Goal: Task Accomplishment & Management: Manage account settings

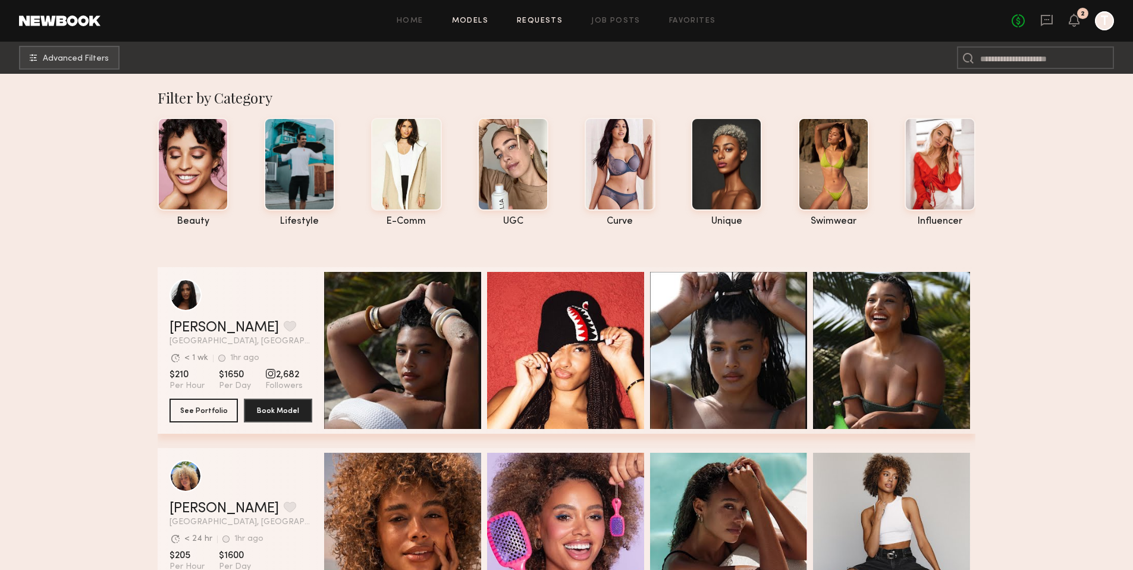
click at [555, 21] on link "Requests" at bounding box center [540, 21] width 46 height 8
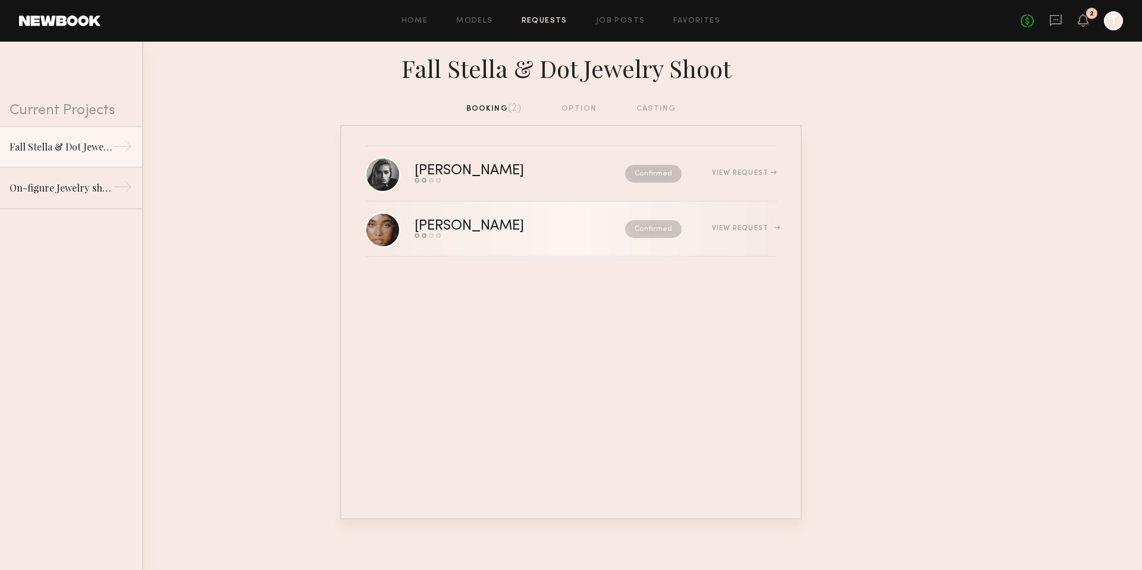
click at [716, 229] on div "View Request" at bounding box center [744, 228] width 65 height 7
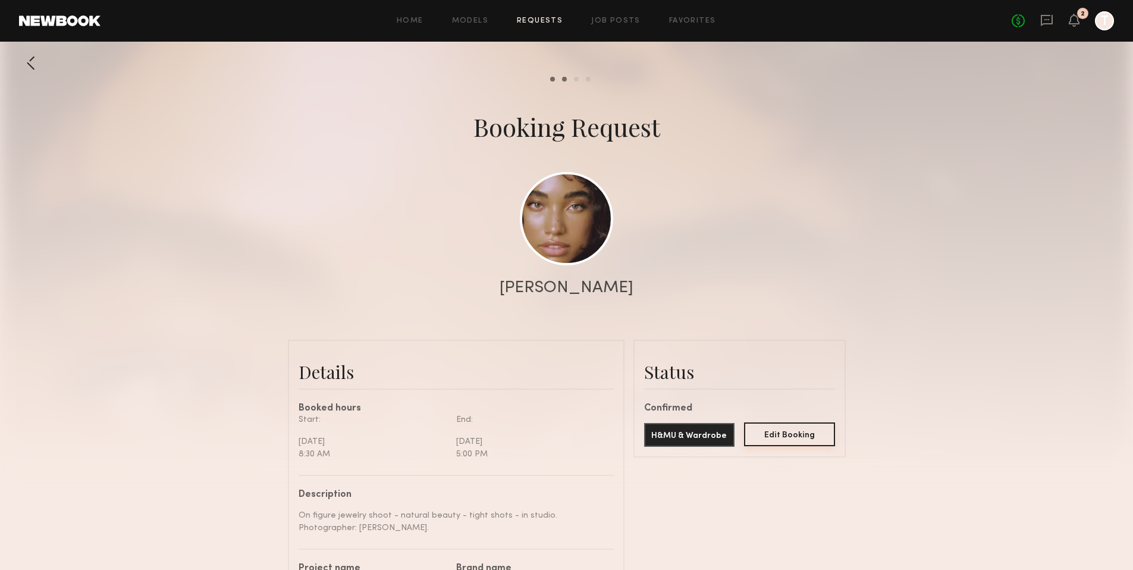
click at [760, 433] on button "Edit Booking" at bounding box center [789, 434] width 91 height 24
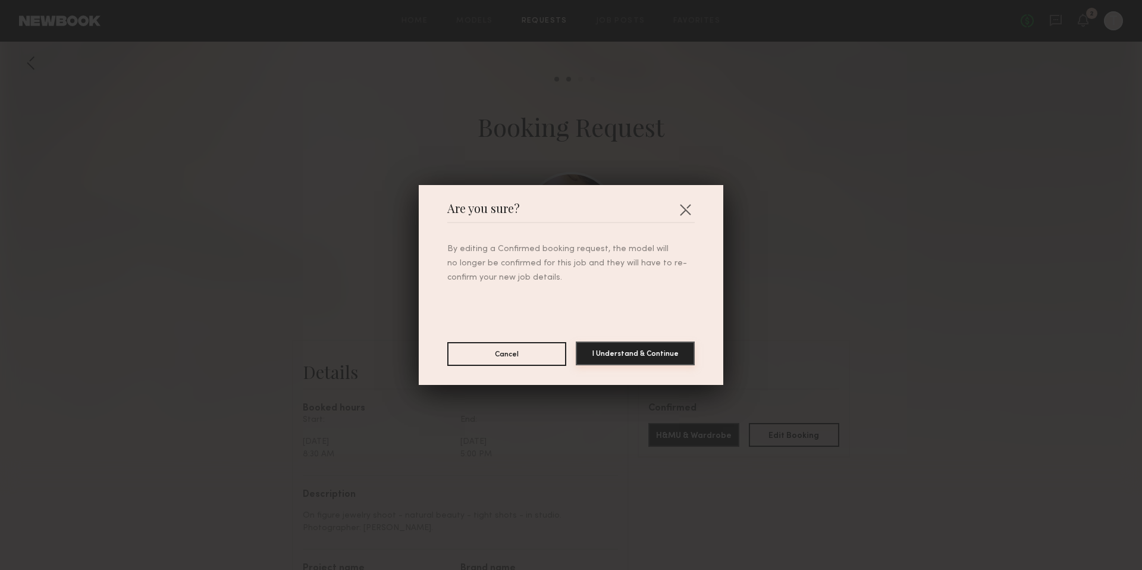
click at [625, 350] on button "I Understand & Continue" at bounding box center [635, 354] width 119 height 24
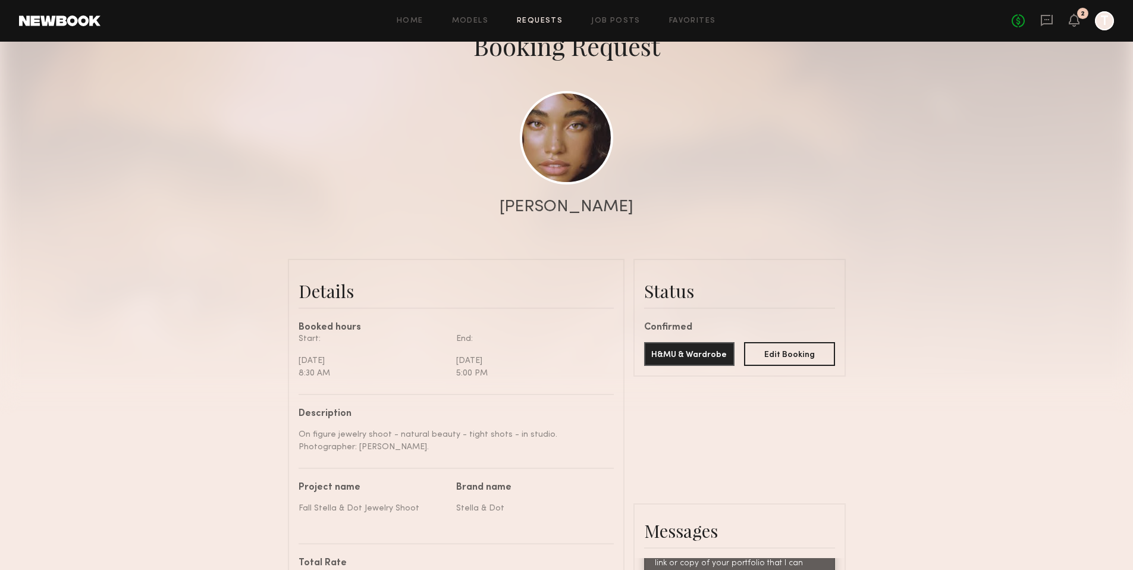
scroll to position [220, 0]
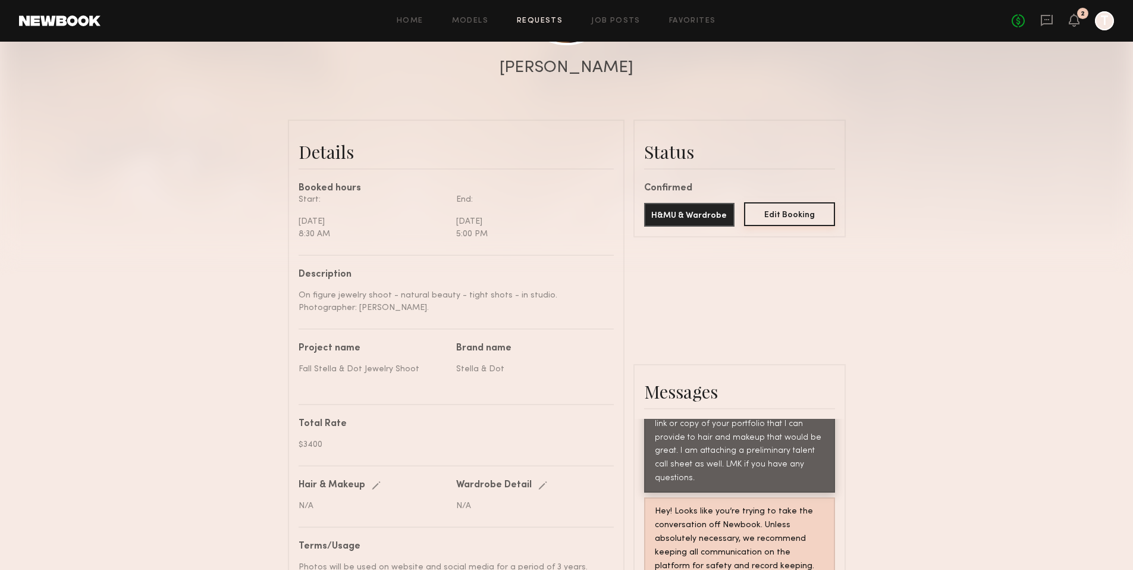
click at [779, 223] on button "Edit Booking" at bounding box center [789, 214] width 91 height 24
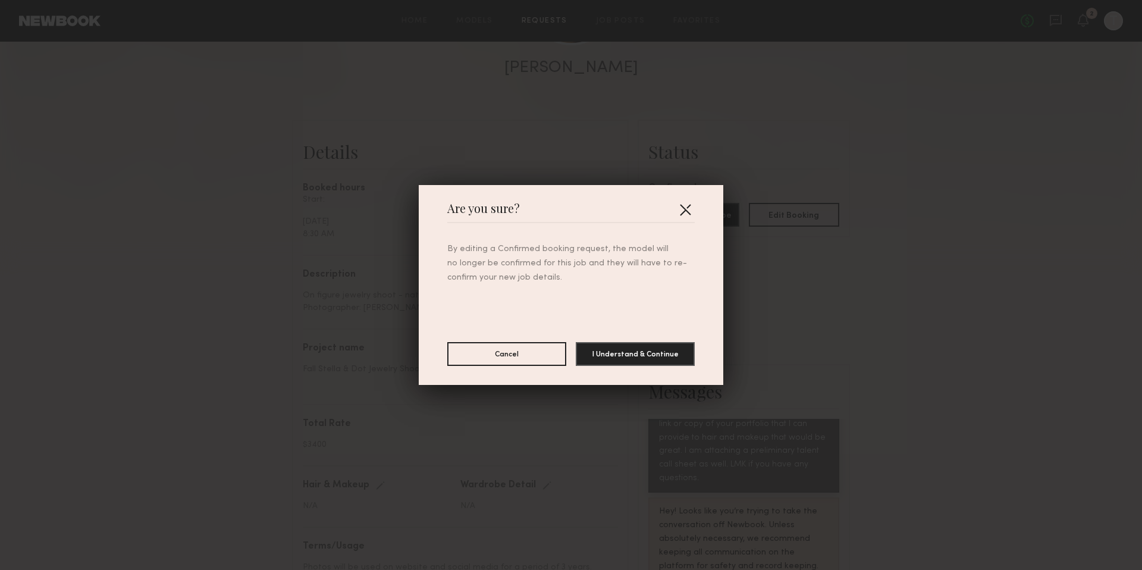
click at [686, 208] on button "button" at bounding box center [685, 209] width 19 height 19
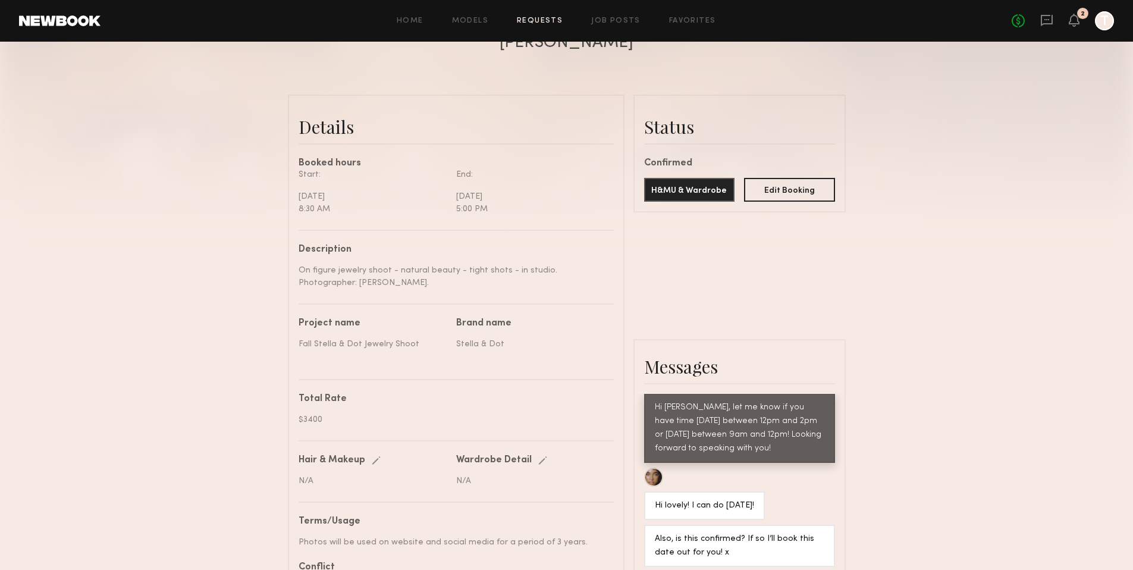
scroll to position [0, 0]
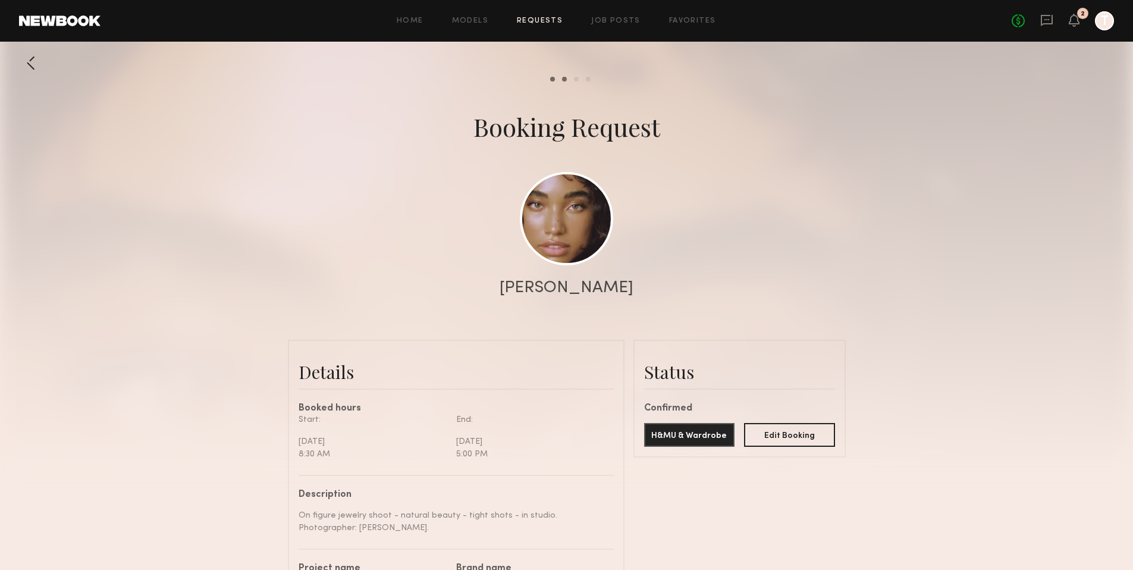
click at [1101, 19] on div at bounding box center [1104, 20] width 19 height 19
click at [1105, 24] on div at bounding box center [1104, 20] width 19 height 19
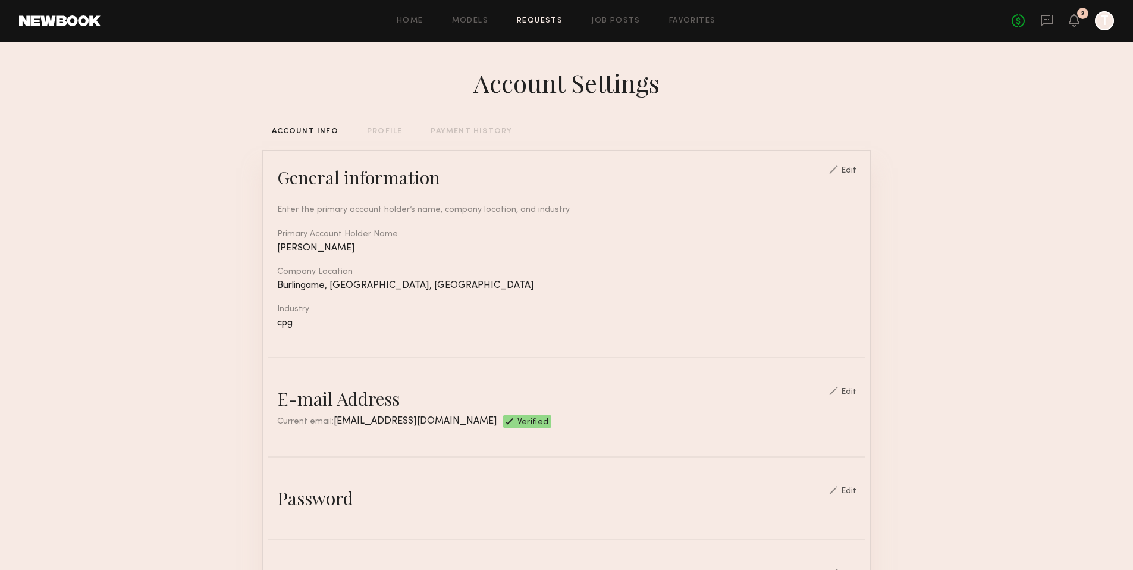
click at [537, 24] on link "Requests" at bounding box center [540, 21] width 46 height 8
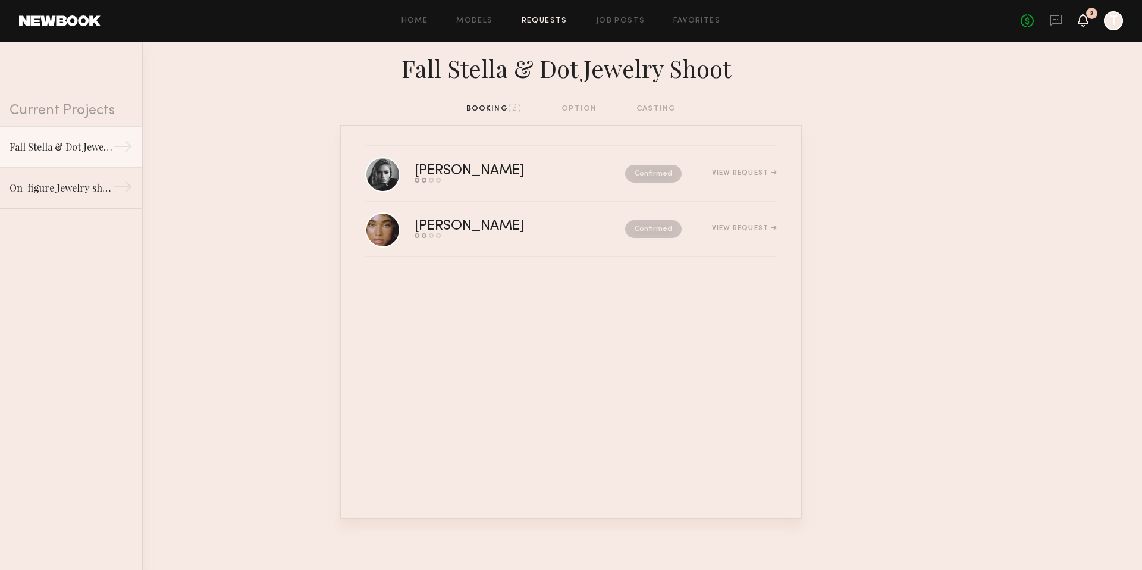
click at [1081, 24] on icon at bounding box center [1083, 20] width 11 height 13
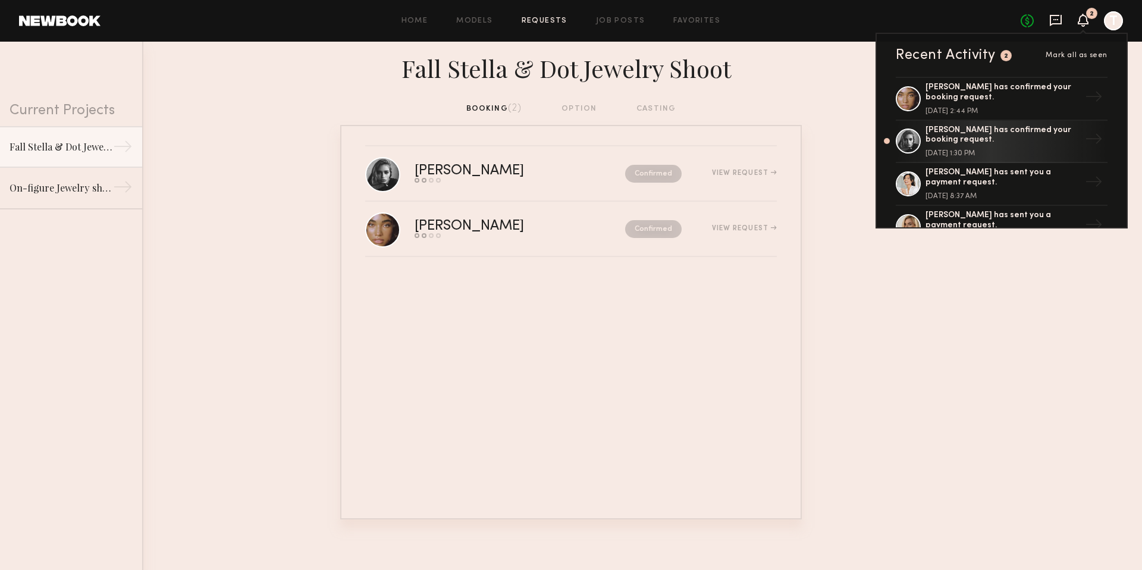
click at [1058, 25] on icon at bounding box center [1056, 20] width 13 height 13
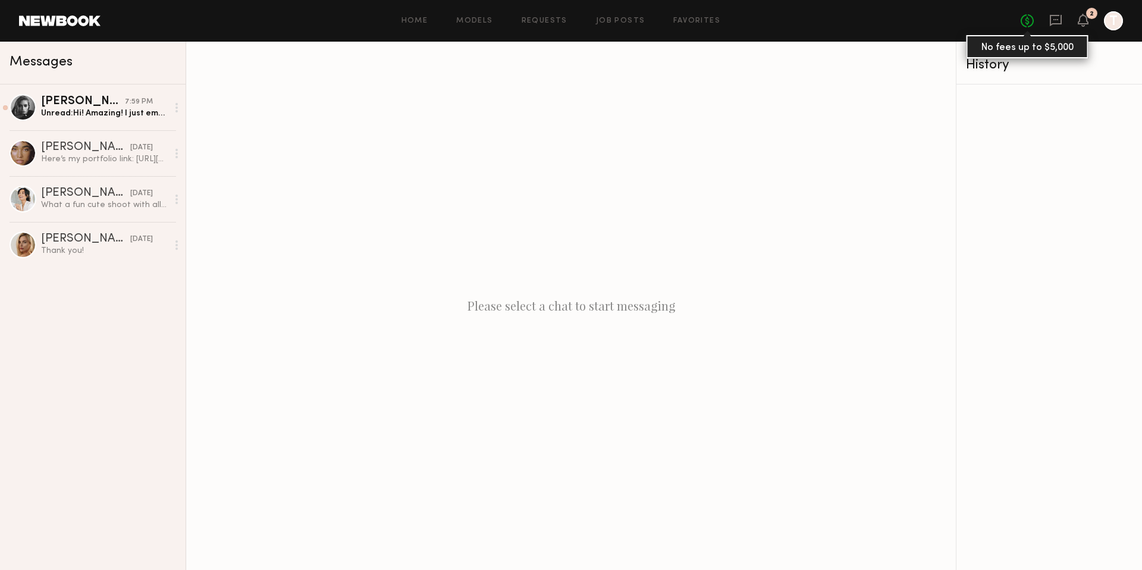
click at [1026, 21] on link "No fees up to $5,000" at bounding box center [1027, 20] width 13 height 13
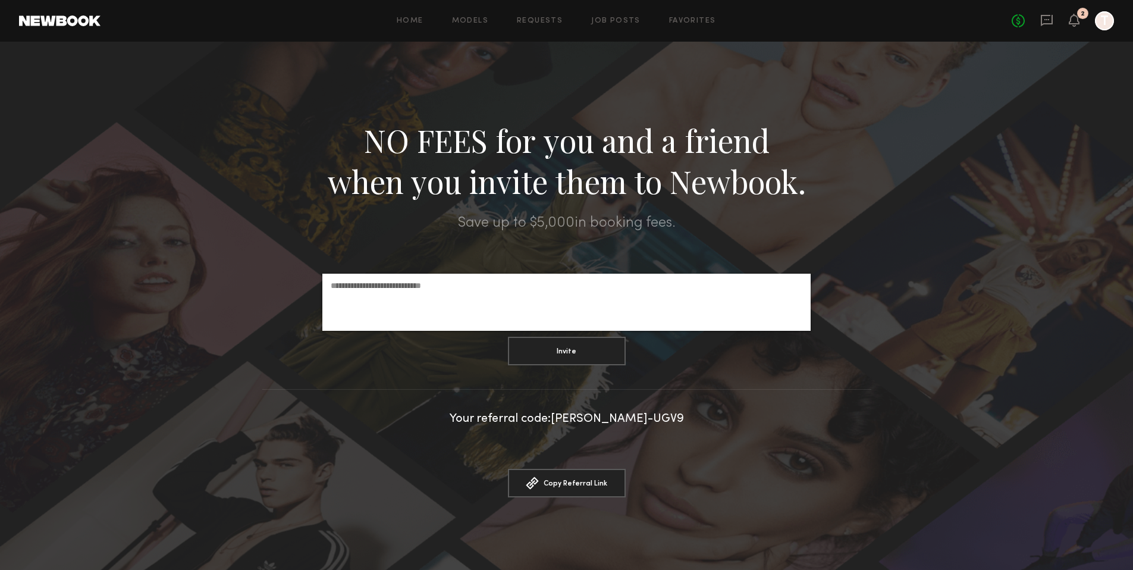
click at [1110, 17] on div at bounding box center [1104, 20] width 19 height 19
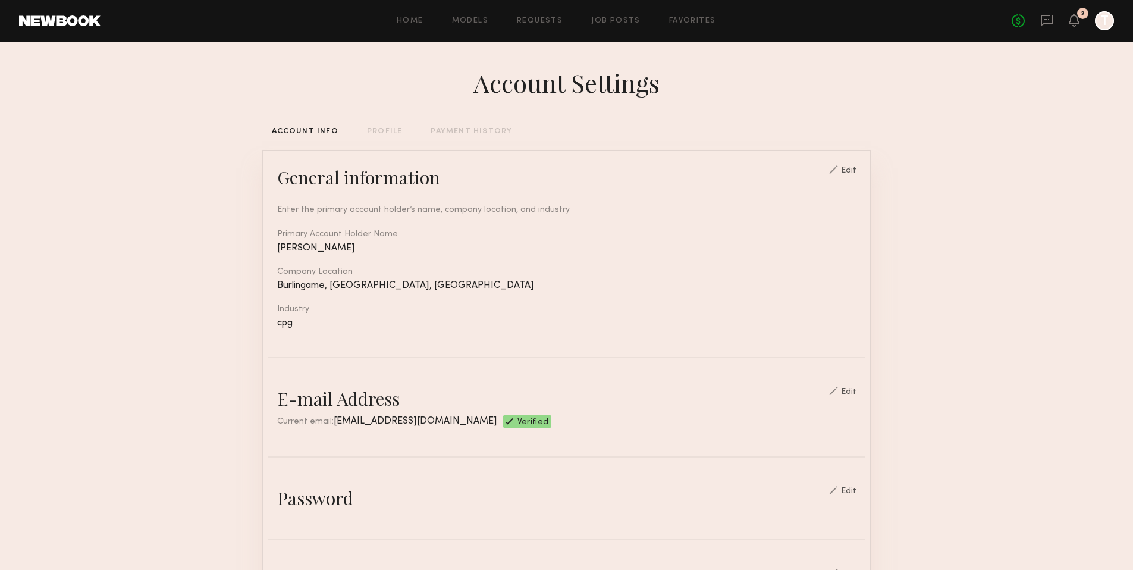
click at [1109, 19] on div at bounding box center [1104, 20] width 19 height 19
click at [552, 23] on link "Requests" at bounding box center [540, 21] width 46 height 8
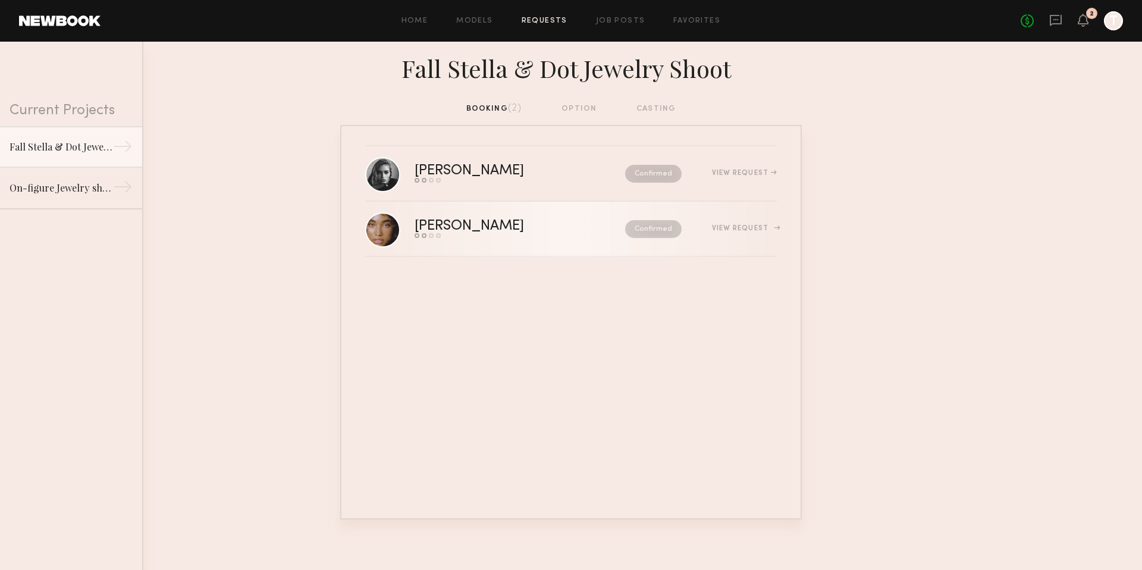
click at [733, 228] on div "View Request" at bounding box center [744, 228] width 65 height 7
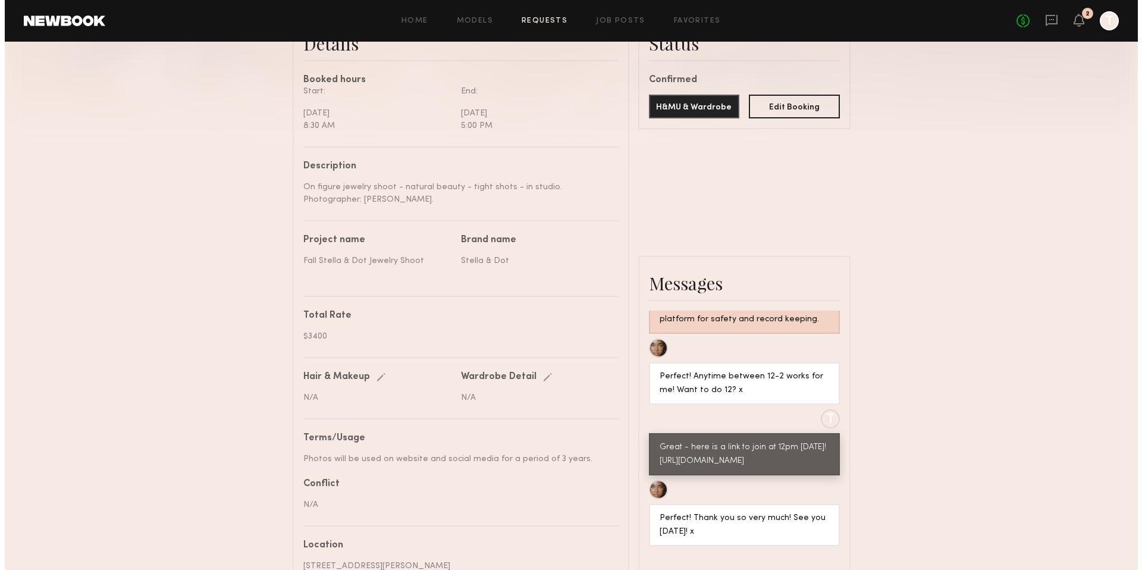
scroll to position [210, 0]
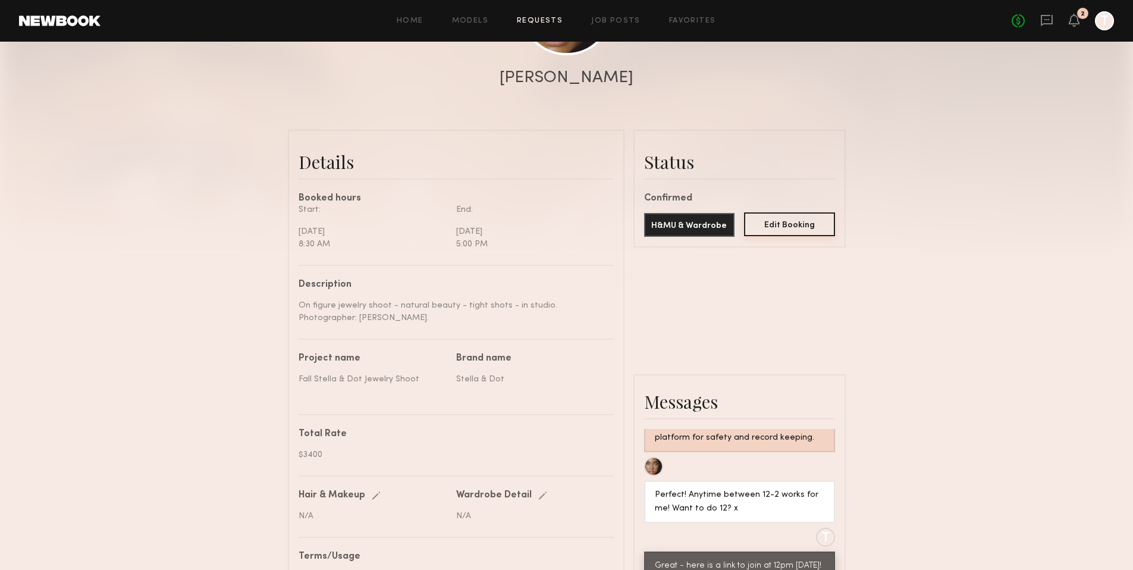
click at [766, 229] on button "Edit Booking" at bounding box center [789, 224] width 91 height 24
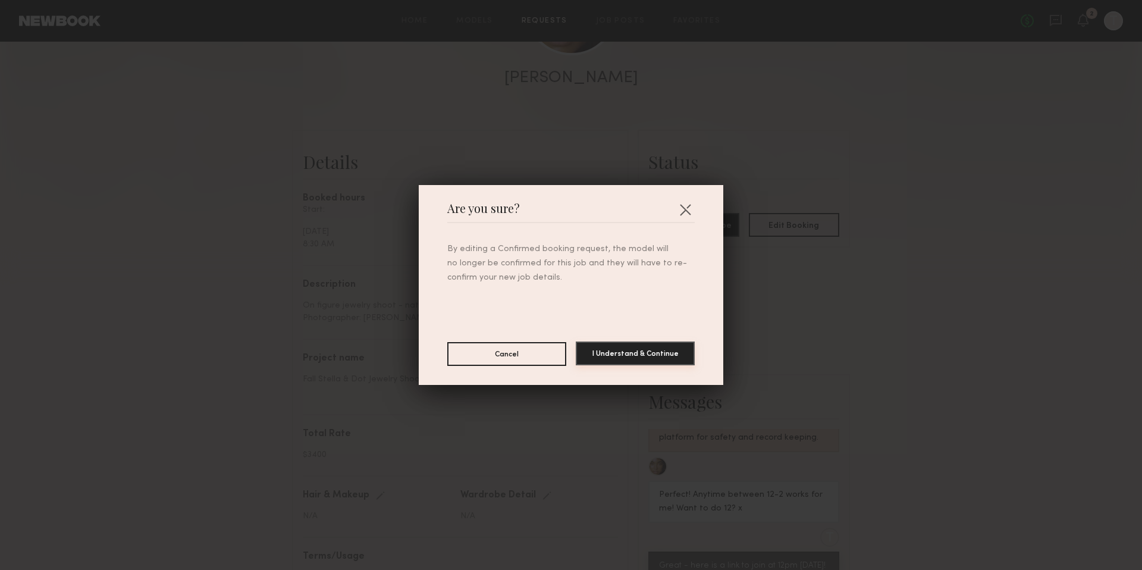
click at [669, 349] on button "I Understand & Continue" at bounding box center [635, 354] width 119 height 24
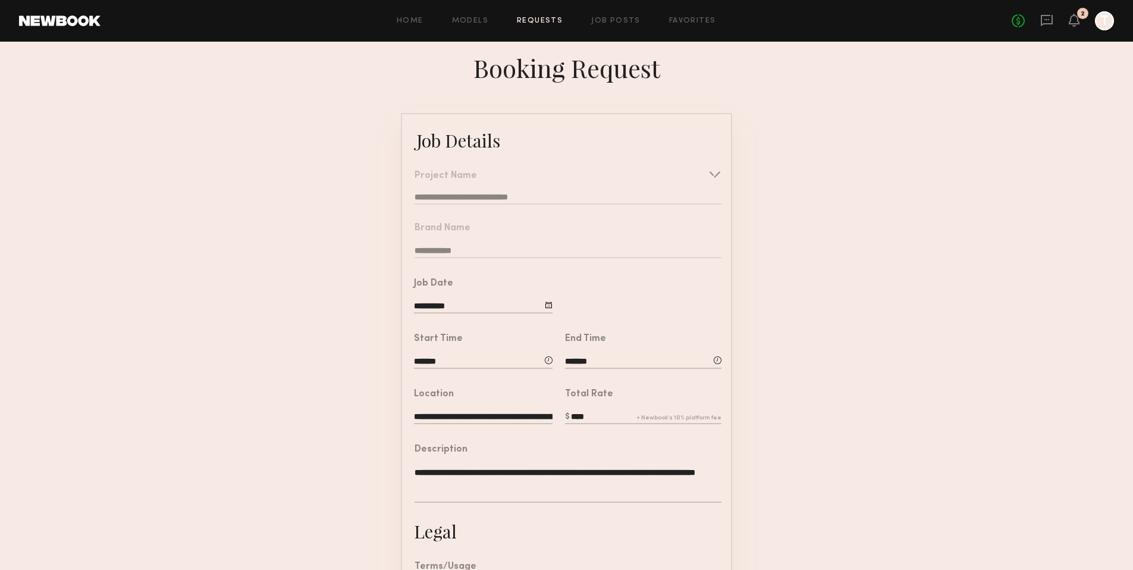
drag, startPoint x: 928, startPoint y: 109, endPoint x: 931, endPoint y: 81, distance: 28.1
click at [928, 109] on nb-booking-request "**********" at bounding box center [566, 408] width 1133 height 715
click at [45, 16] on link at bounding box center [60, 20] width 82 height 11
click at [62, 32] on header "Home Models Requests Job Posts Favorites Sign Out No fees up to $5,000 2 T" at bounding box center [566, 21] width 1133 height 42
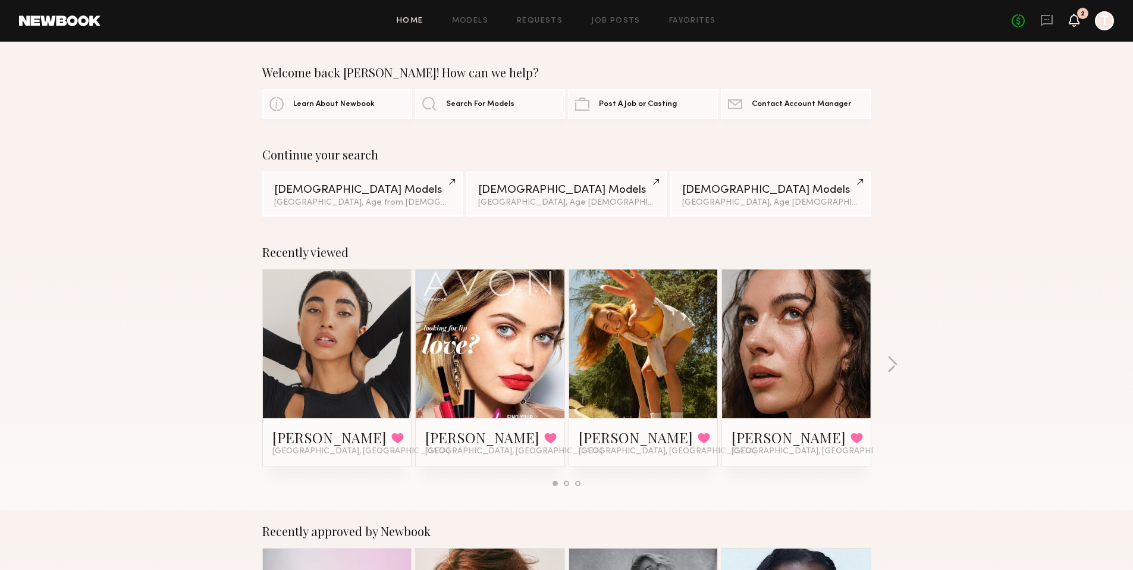
click at [1073, 25] on icon at bounding box center [1075, 26] width 4 height 2
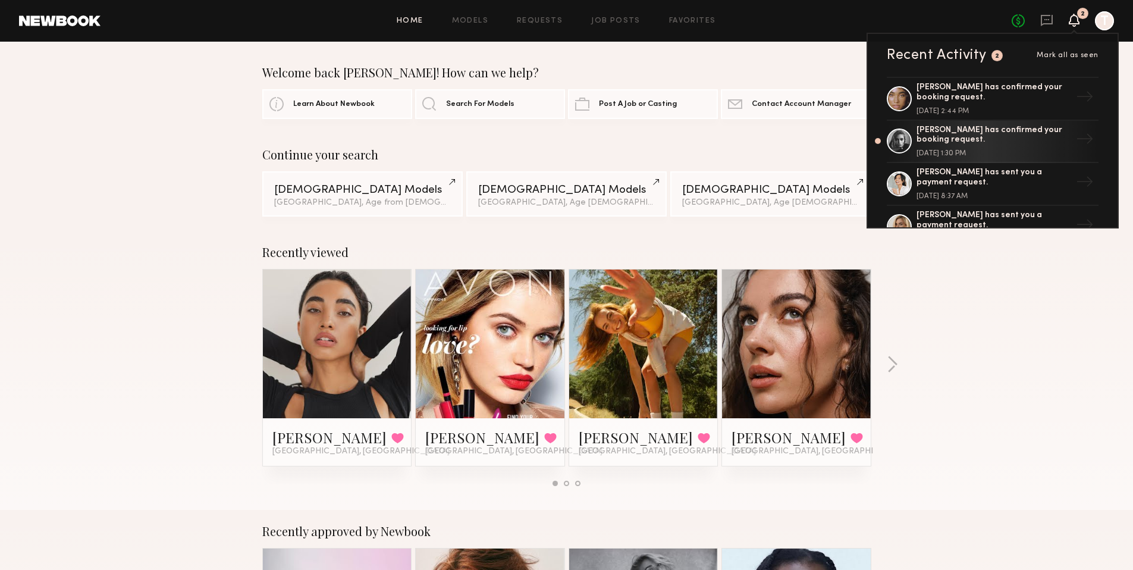
click at [1100, 21] on div at bounding box center [1104, 20] width 19 height 19
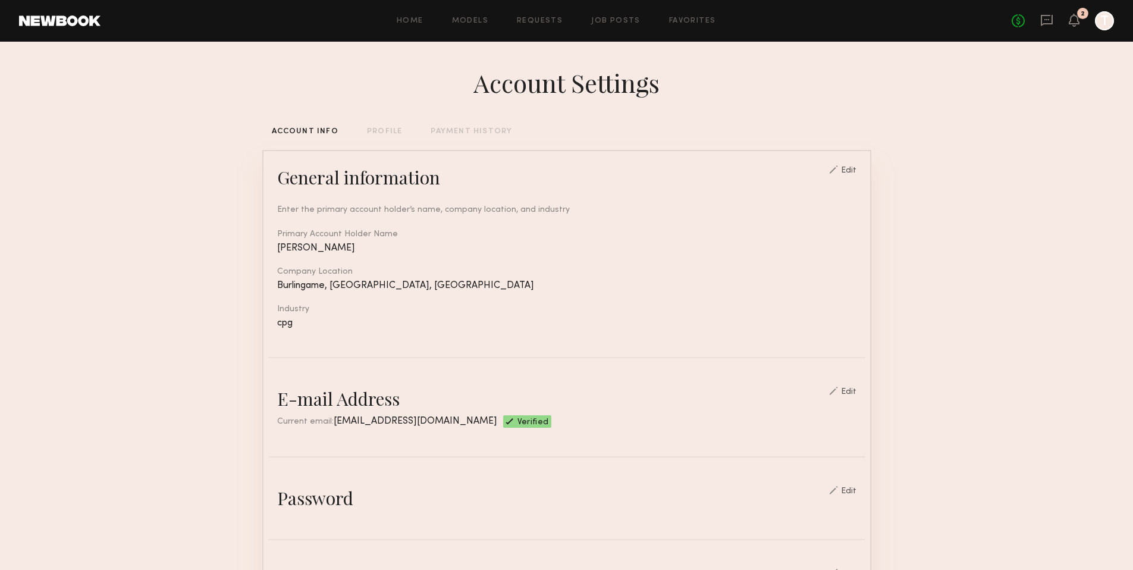
click at [1082, 19] on div "No fees up to $5,000 2 T" at bounding box center [1063, 20] width 102 height 19
click at [1078, 23] on icon at bounding box center [1075, 19] width 10 height 8
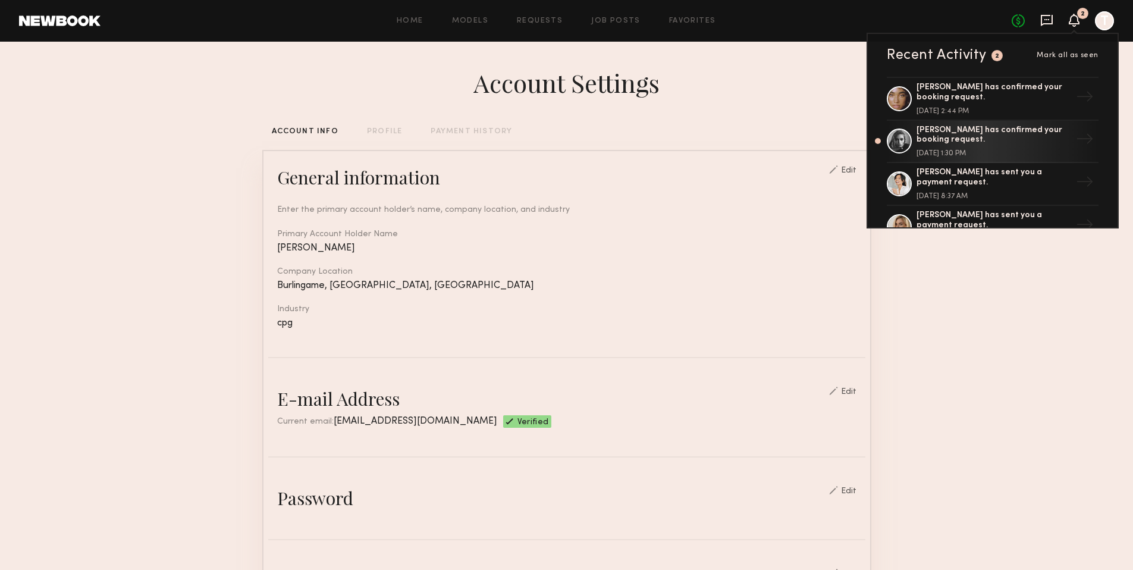
click at [1044, 19] on icon at bounding box center [1047, 20] width 13 height 13
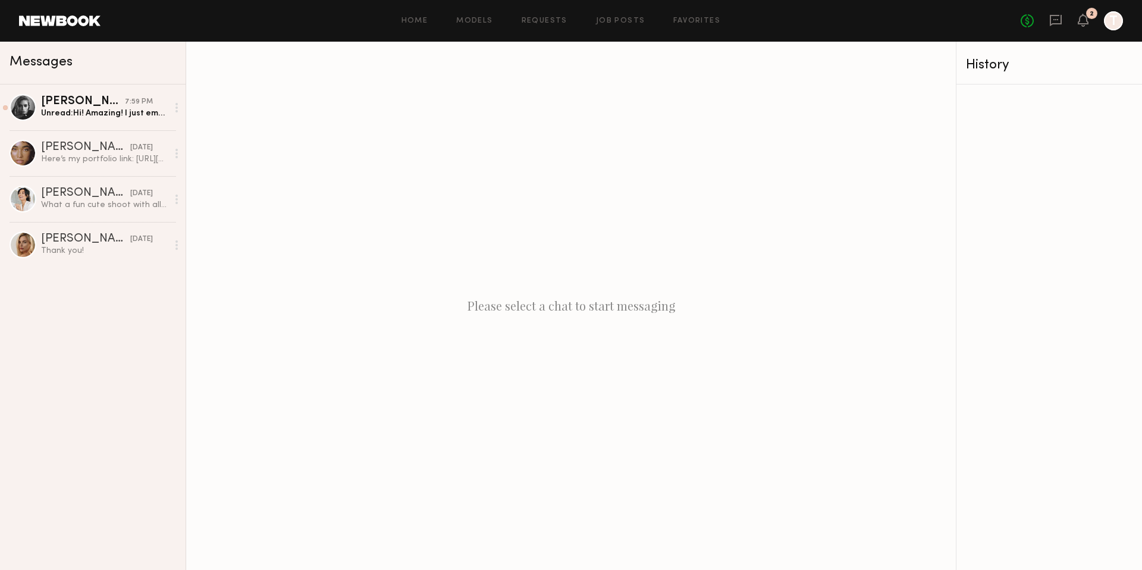
click at [903, 31] on header "Home Models Requests Job Posts Favorites Sign Out No fees up to $5,000 2 T" at bounding box center [571, 21] width 1142 height 42
click at [418, 23] on link "Home" at bounding box center [415, 21] width 27 height 8
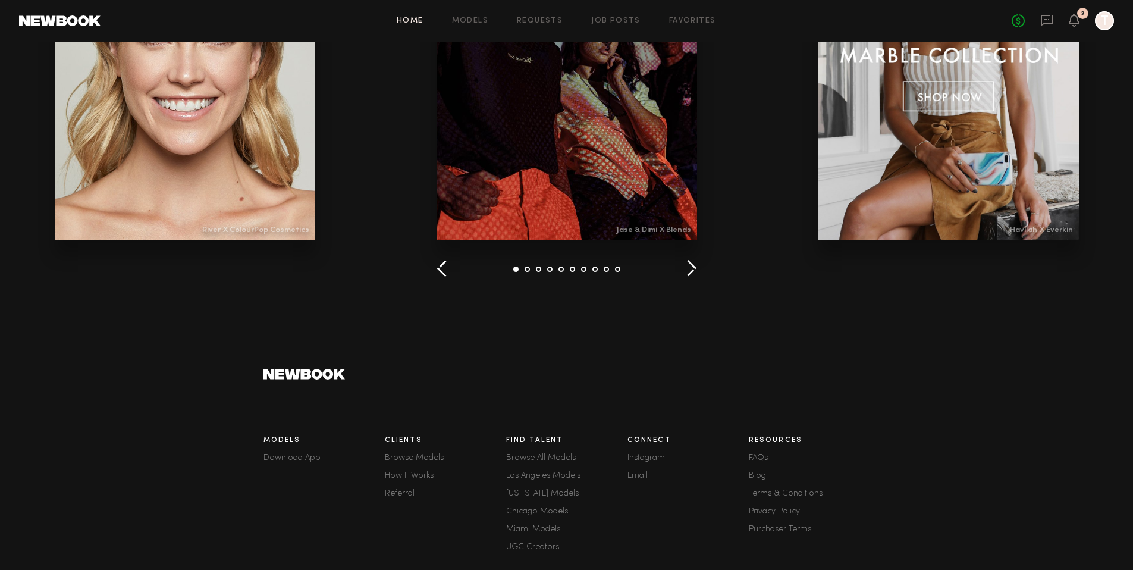
scroll to position [1597, 0]
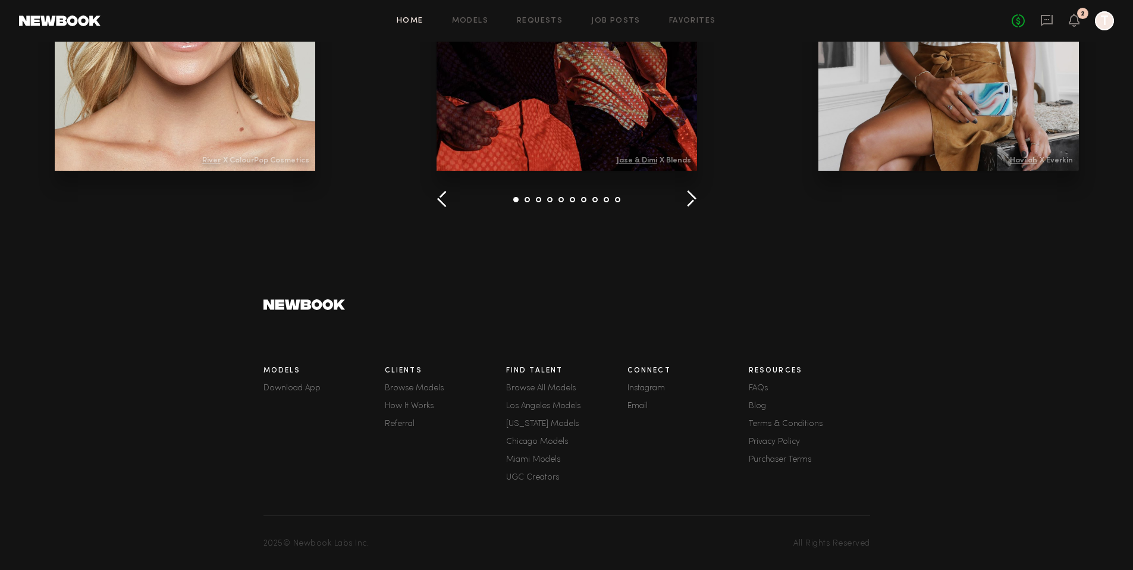
click at [756, 390] on link "FAQs" at bounding box center [809, 388] width 121 height 8
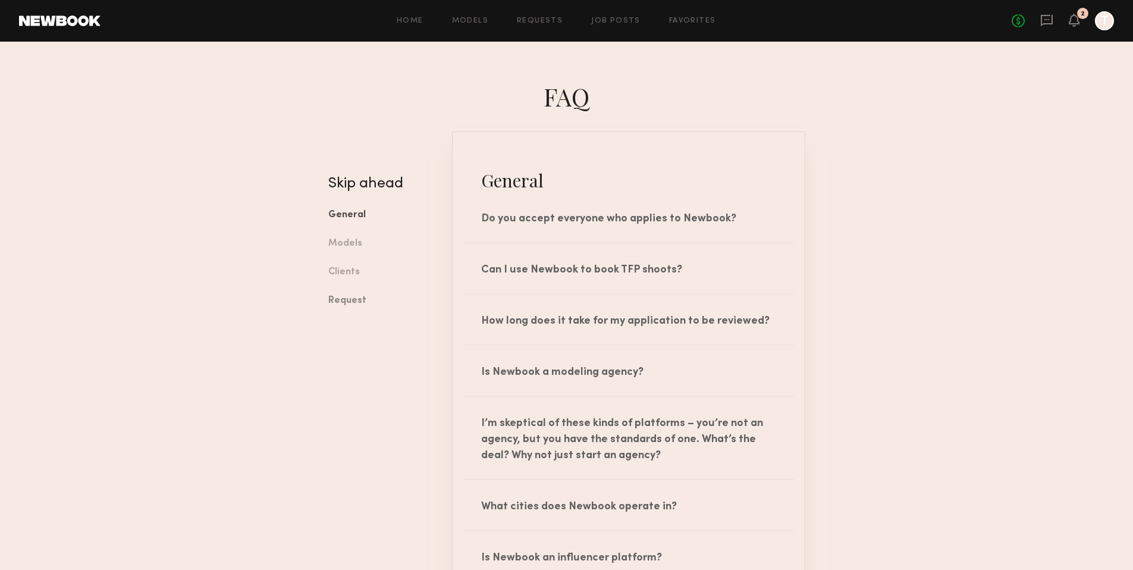
click at [356, 293] on link "Request" at bounding box center [381, 301] width 106 height 29
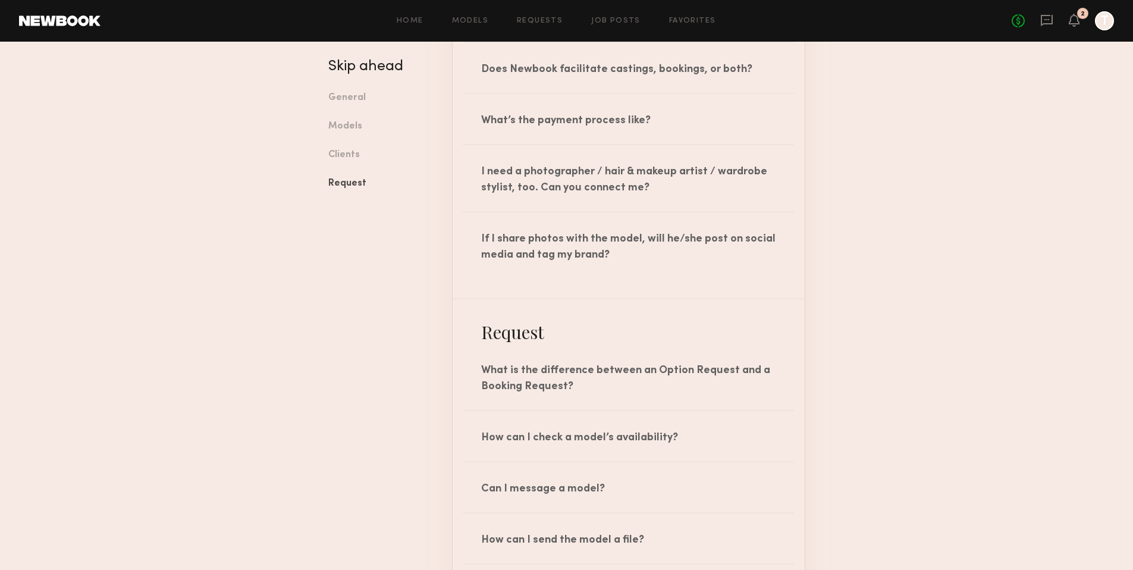
scroll to position [1758, 0]
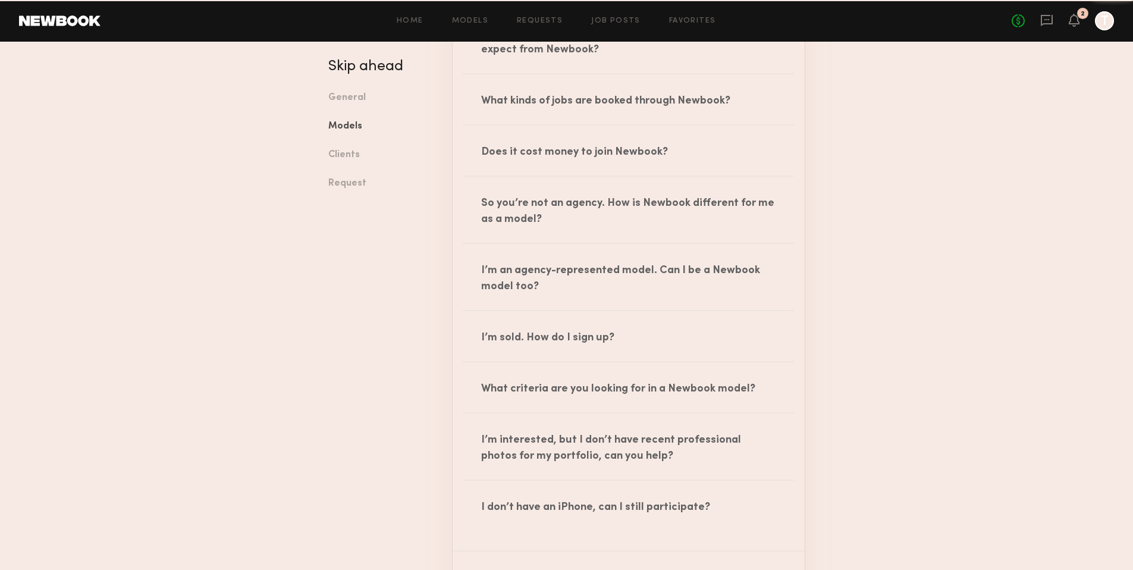
scroll to position [103, 0]
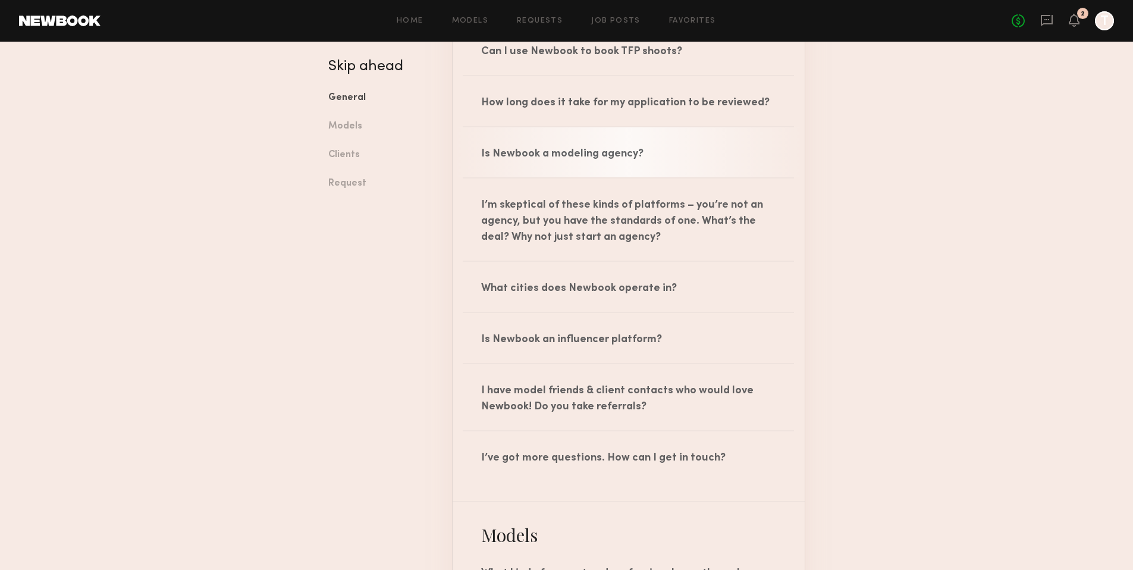
scroll to position [221, 0]
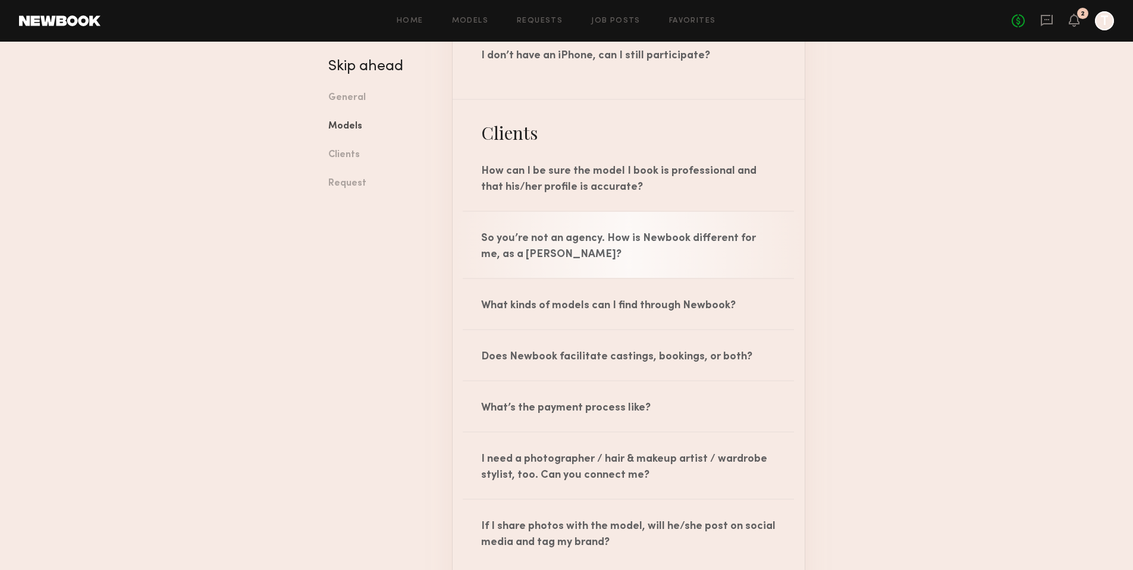
scroll to position [1241, 0]
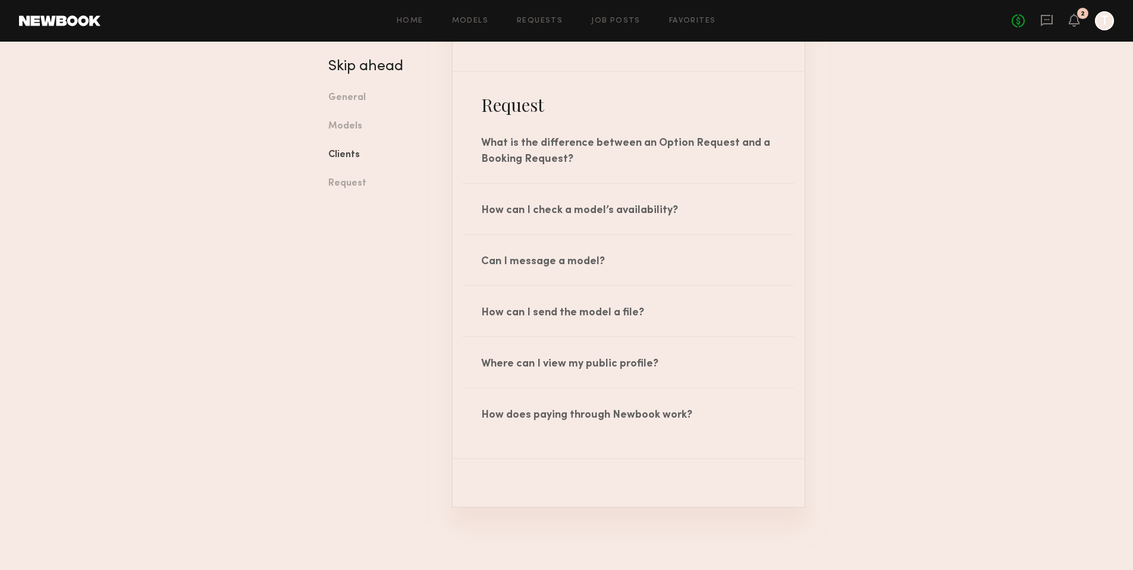
scroll to position [1886, 0]
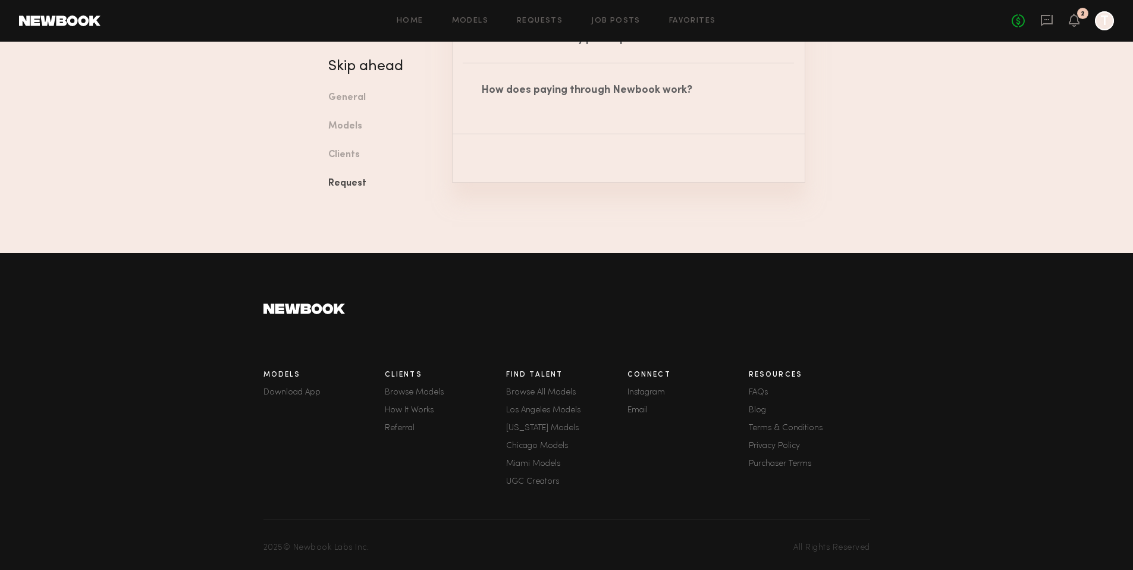
scroll to position [2053, 0]
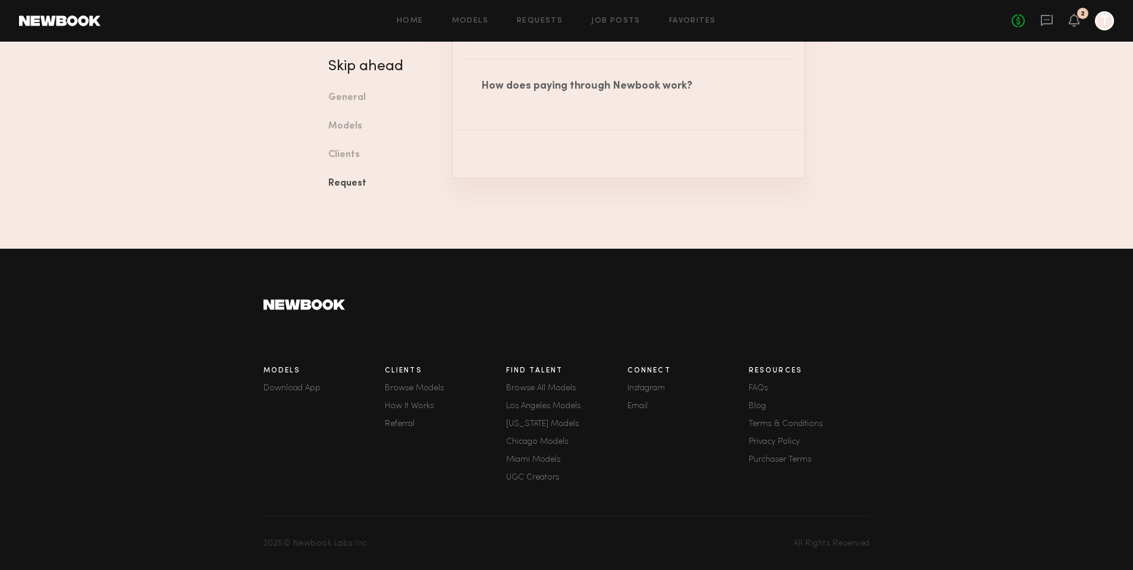
click at [641, 404] on link "Email" at bounding box center [688, 406] width 121 height 8
